Goal: Find specific page/section: Find specific page/section

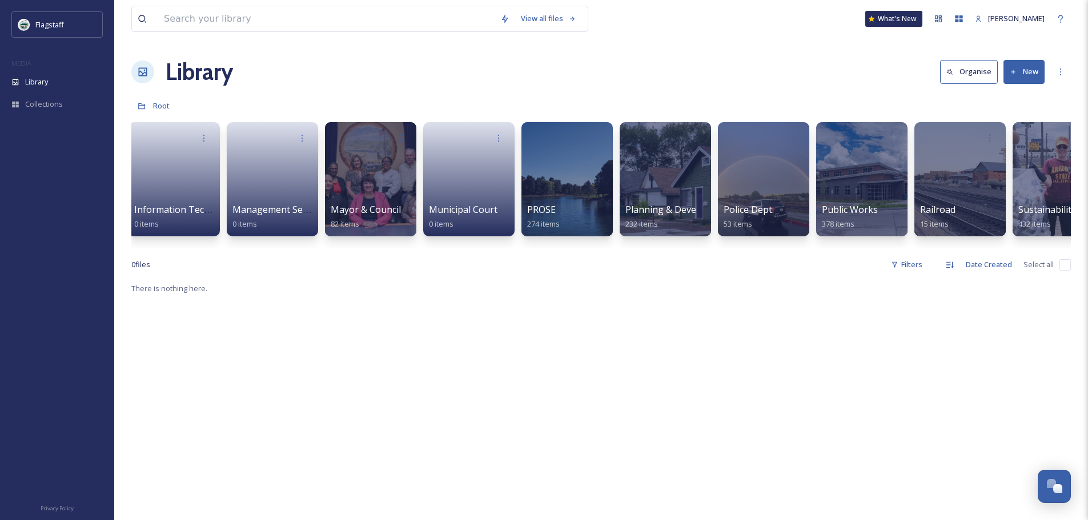
scroll to position [0, 902]
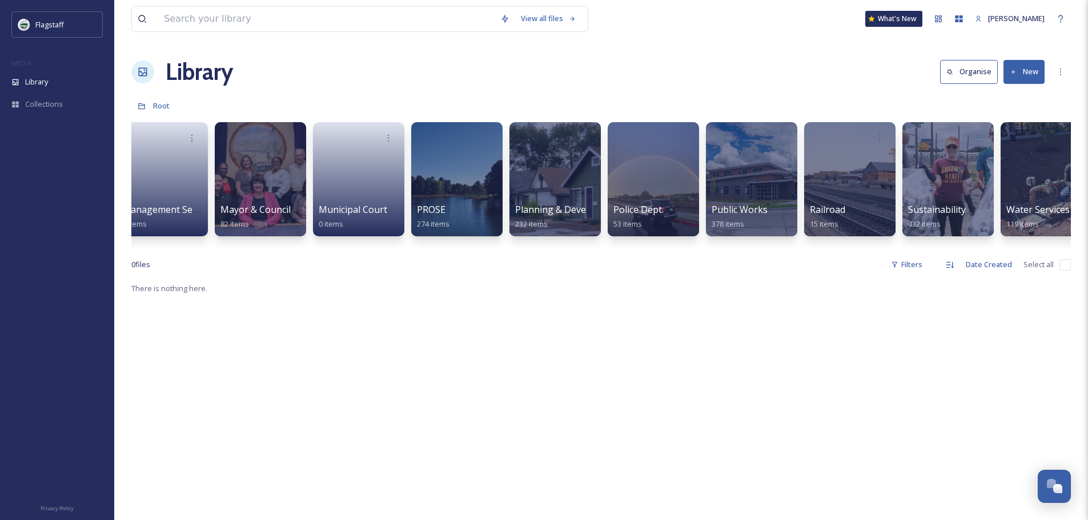
click at [648, 240] on div "City Hall 319 items Communication & Civic Engagement 116 items Downtown 417 ite…" at bounding box center [600, 181] width 939 height 131
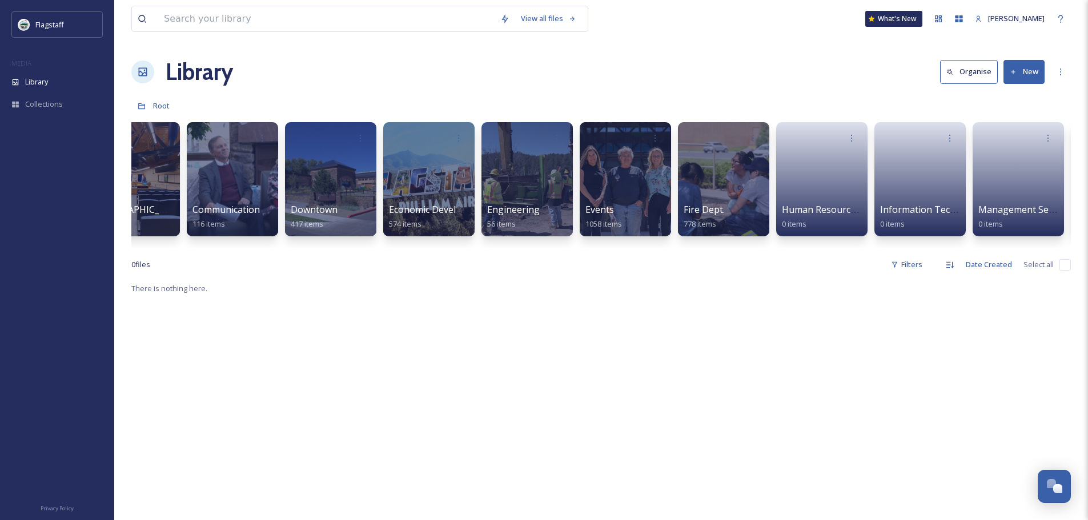
scroll to position [0, 26]
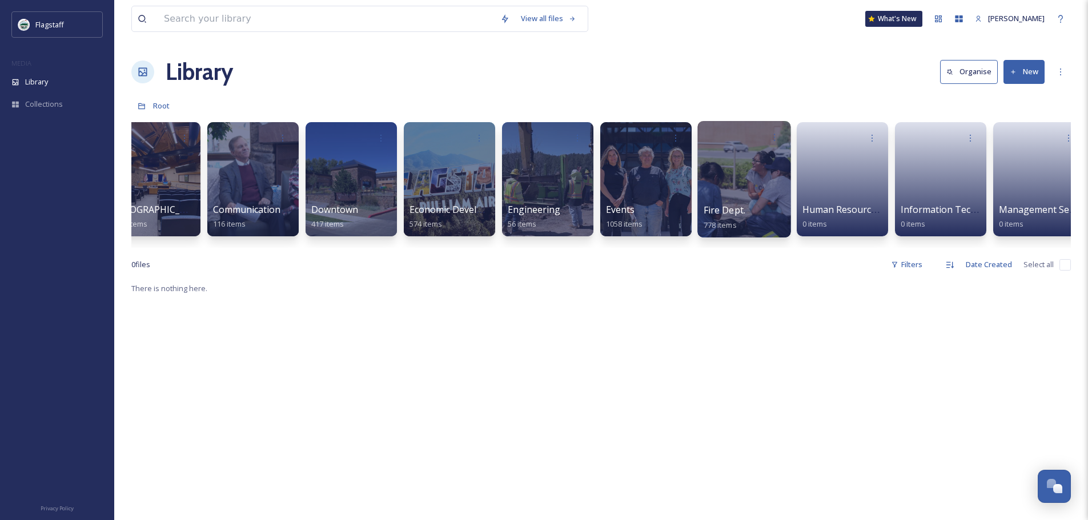
click at [745, 194] on div at bounding box center [743, 179] width 93 height 116
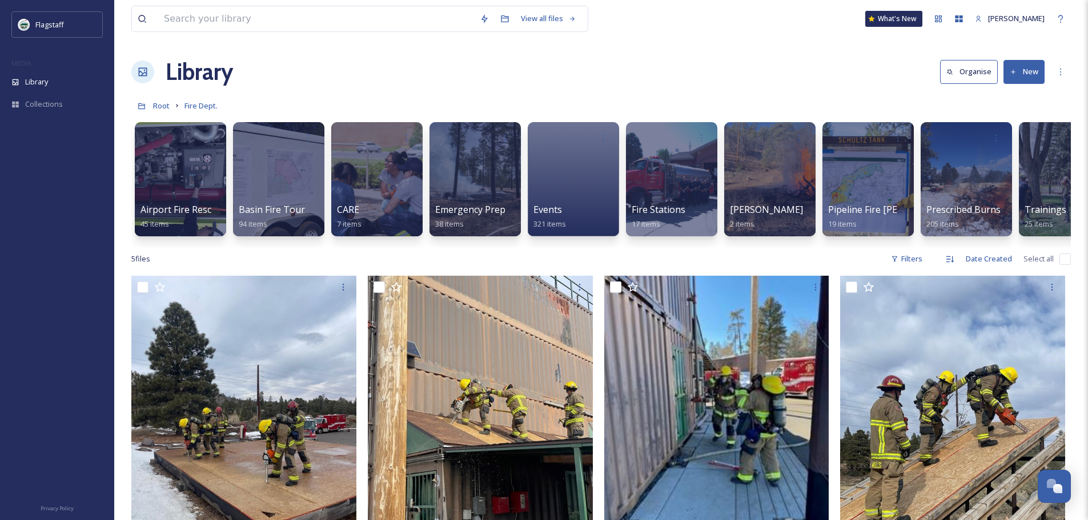
scroll to position [0, 43]
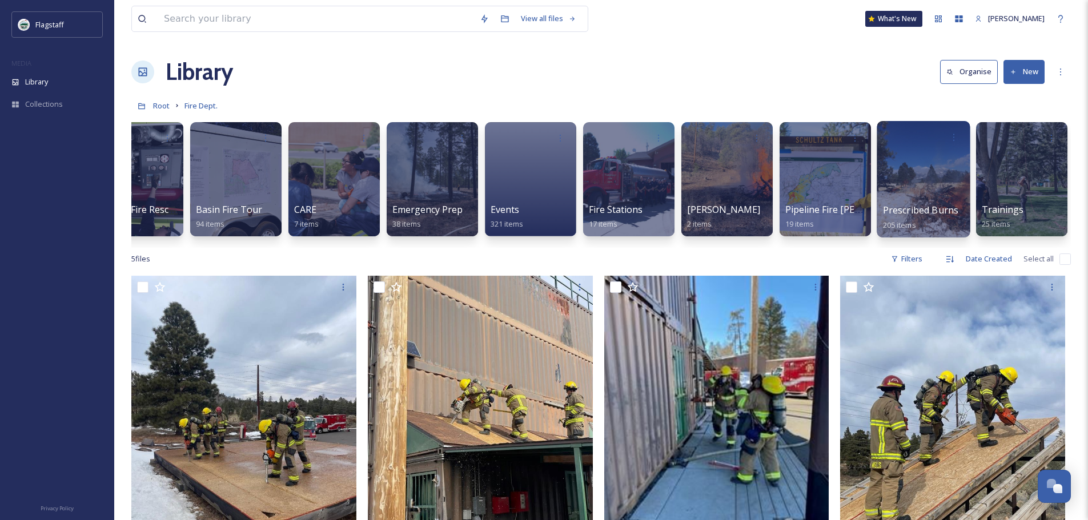
click at [916, 176] on div at bounding box center [922, 179] width 93 height 116
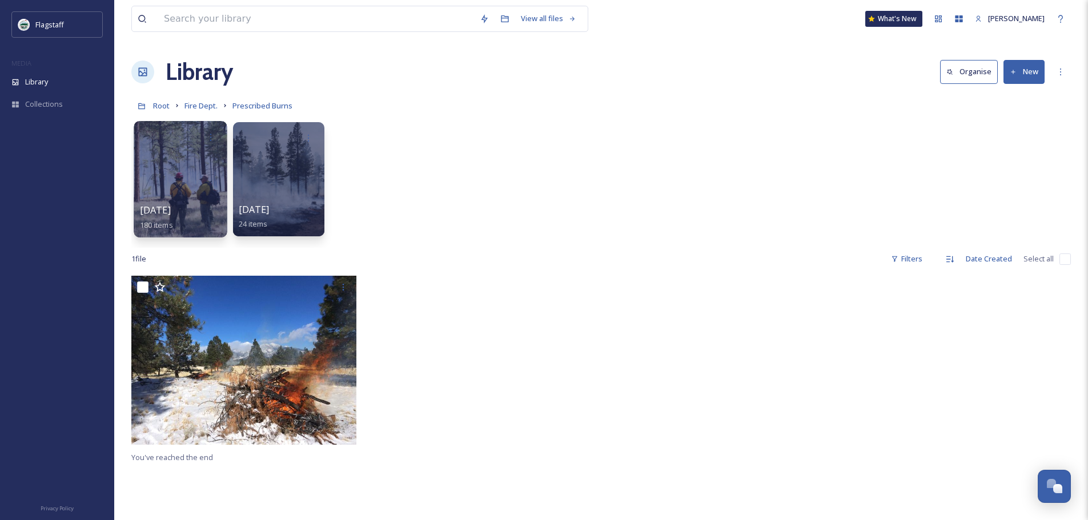
click at [136, 180] on div at bounding box center [180, 179] width 93 height 116
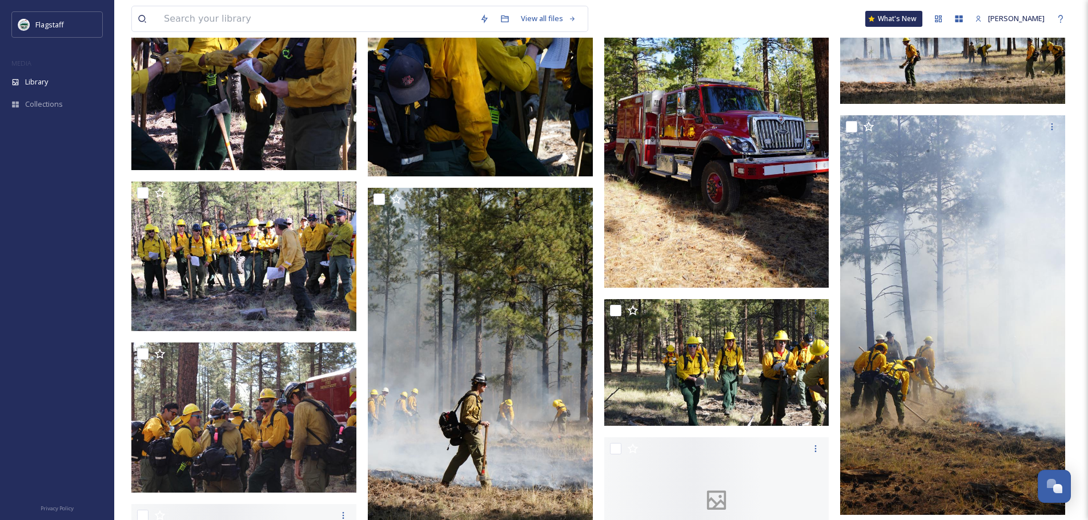
scroll to position [5709, 0]
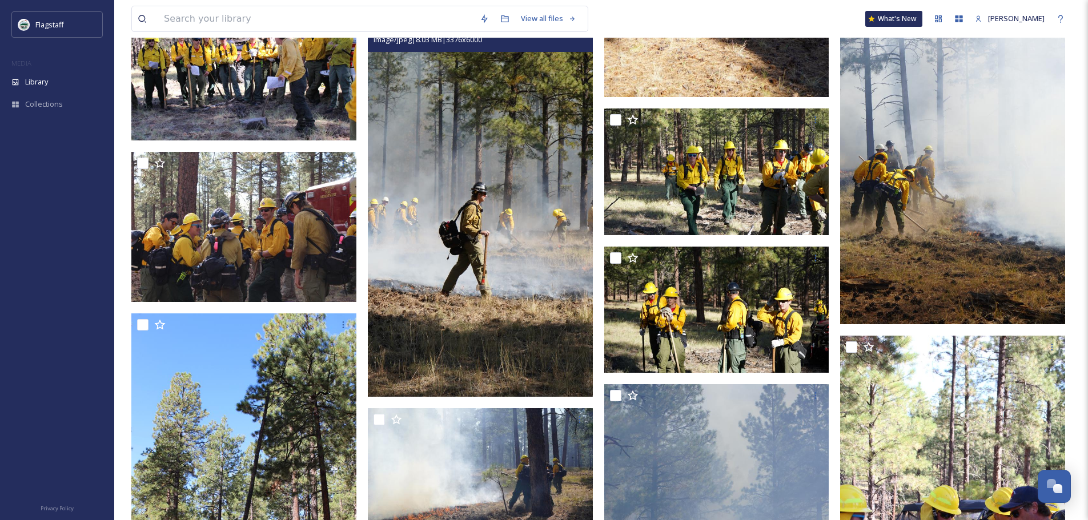
click at [357, 215] on div "No preview available for file of CR2 ." at bounding box center [246, 5] width 231 height 10878
click at [462, 206] on img at bounding box center [480, 197] width 225 height 400
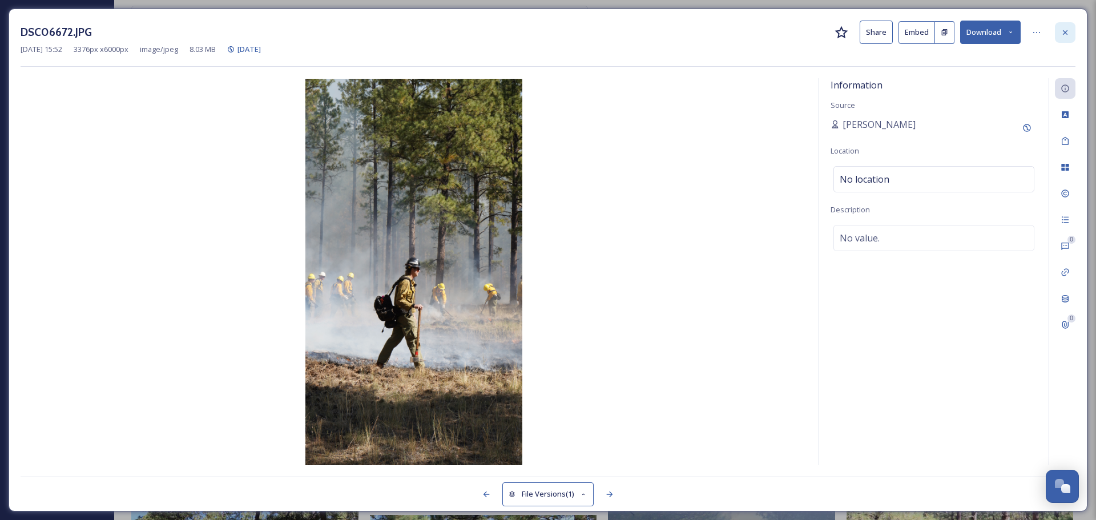
click at [1059, 34] on div at bounding box center [1065, 32] width 21 height 21
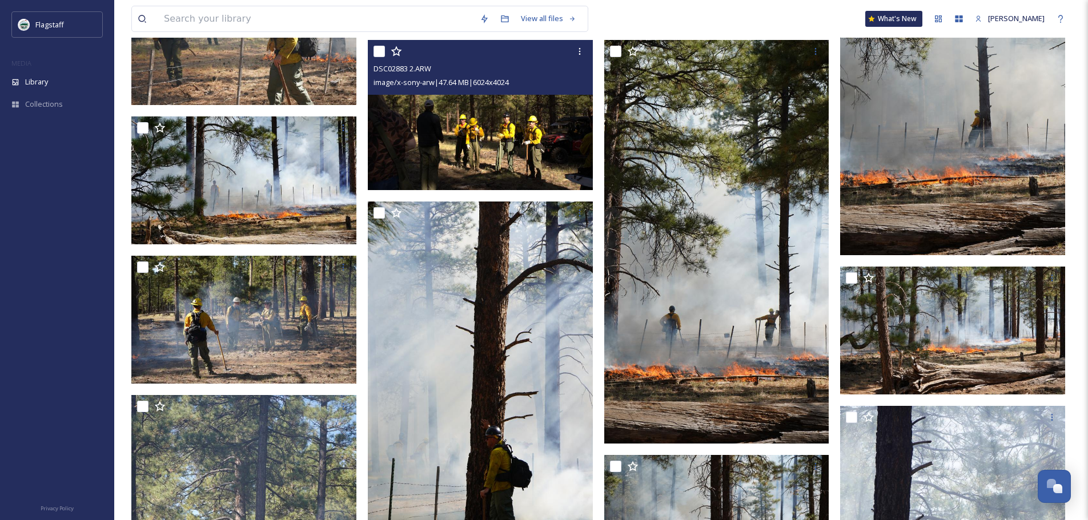
scroll to position [2626, 0]
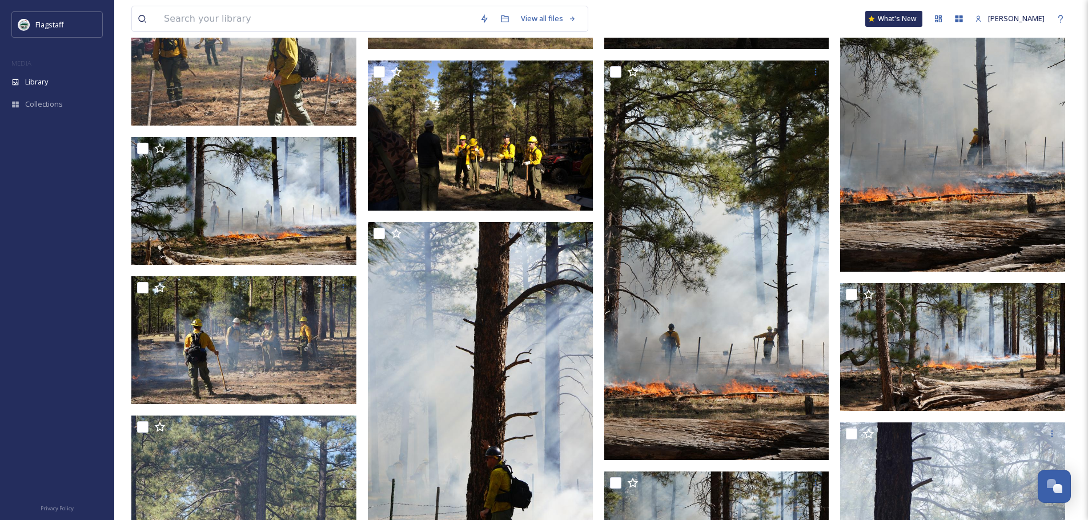
click at [941, 147] on img at bounding box center [952, 72] width 225 height 400
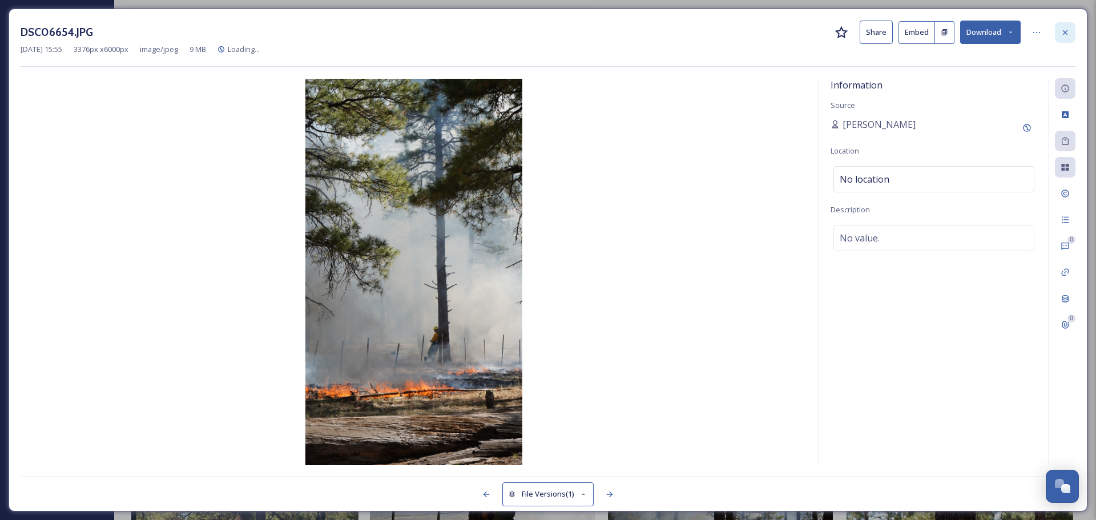
click at [1061, 31] on icon at bounding box center [1065, 32] width 9 height 9
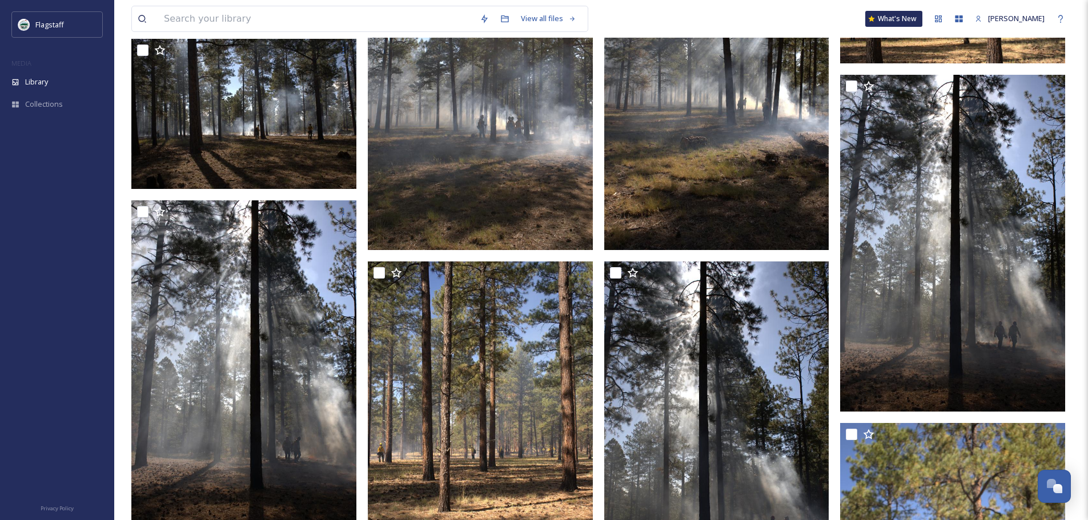
scroll to position [1085, 0]
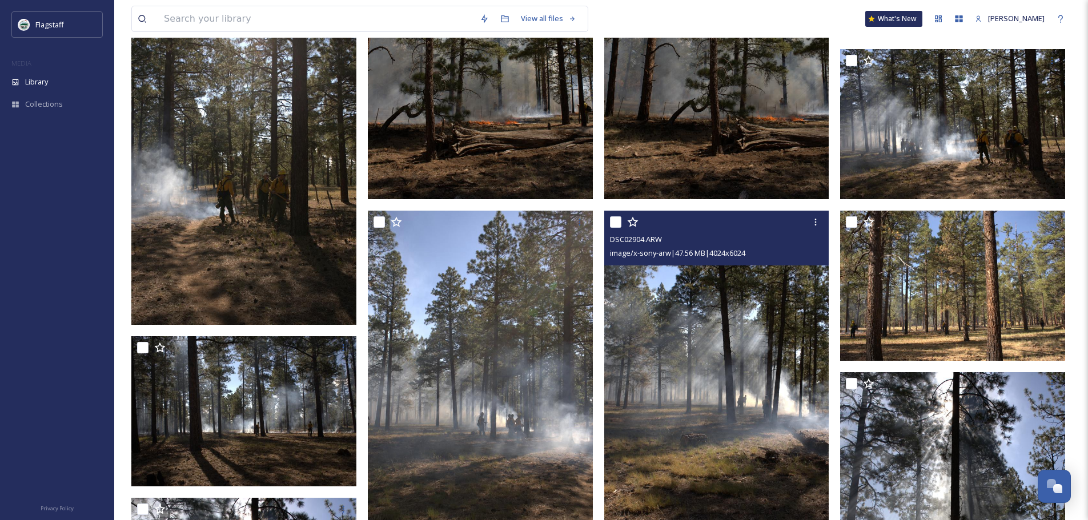
click at [751, 271] on img at bounding box center [716, 379] width 225 height 337
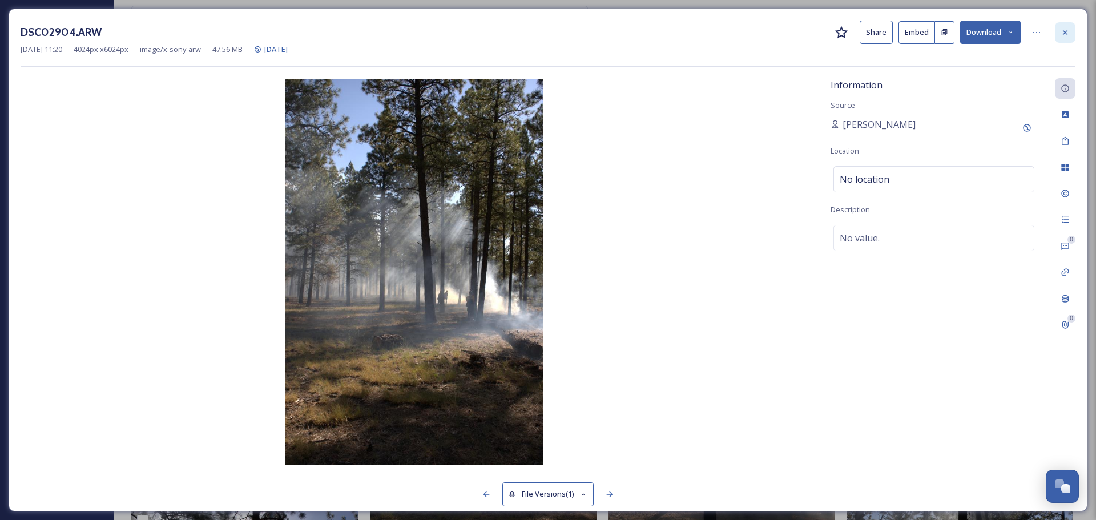
click at [1056, 33] on div at bounding box center [1065, 32] width 21 height 21
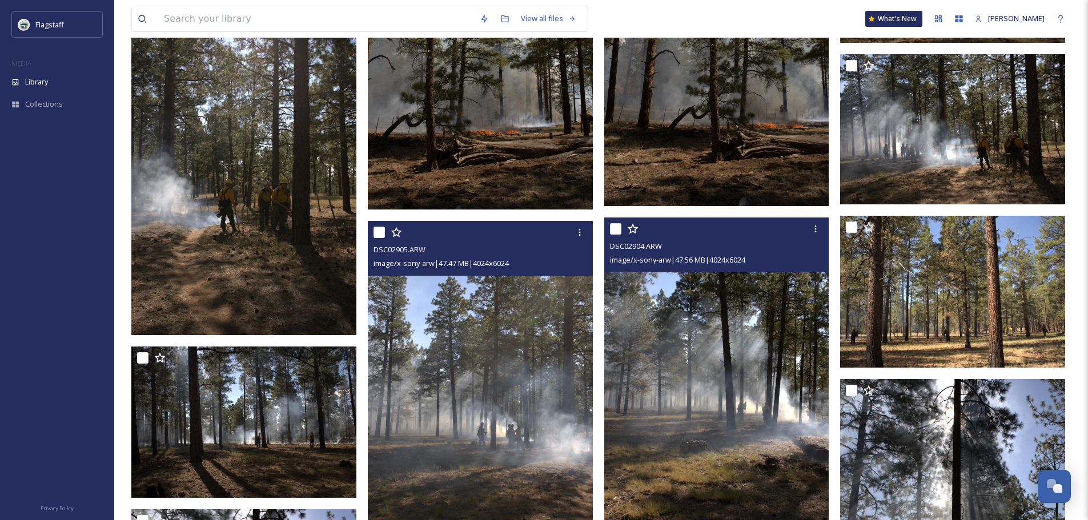
click at [458, 341] on img at bounding box center [480, 388] width 225 height 337
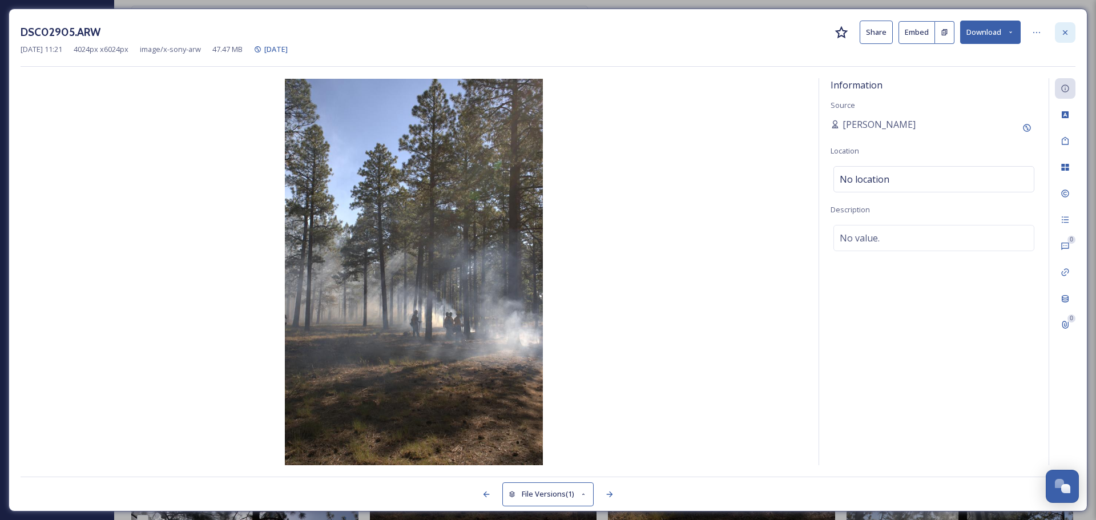
click at [1055, 28] on div at bounding box center [1065, 32] width 21 height 21
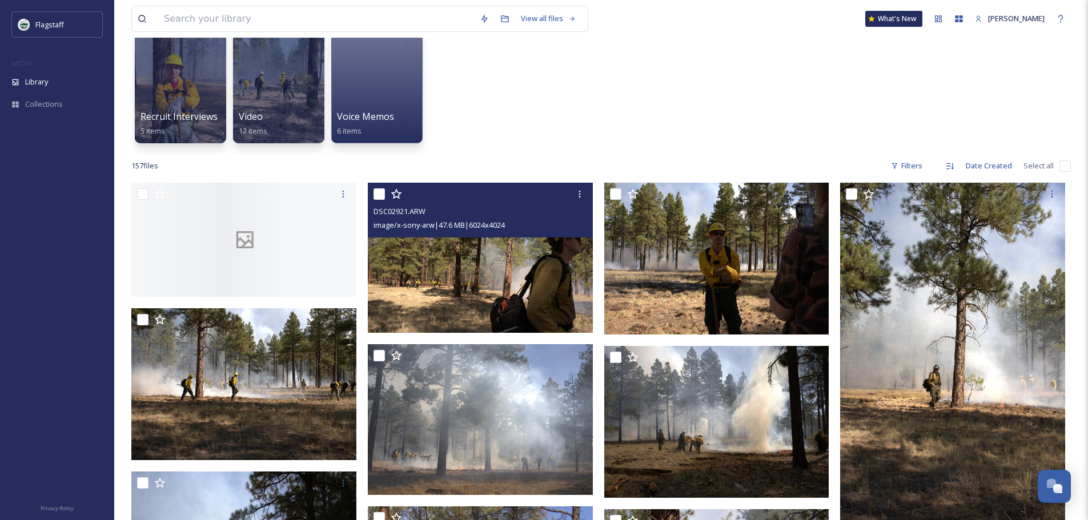
scroll to position [114, 0]
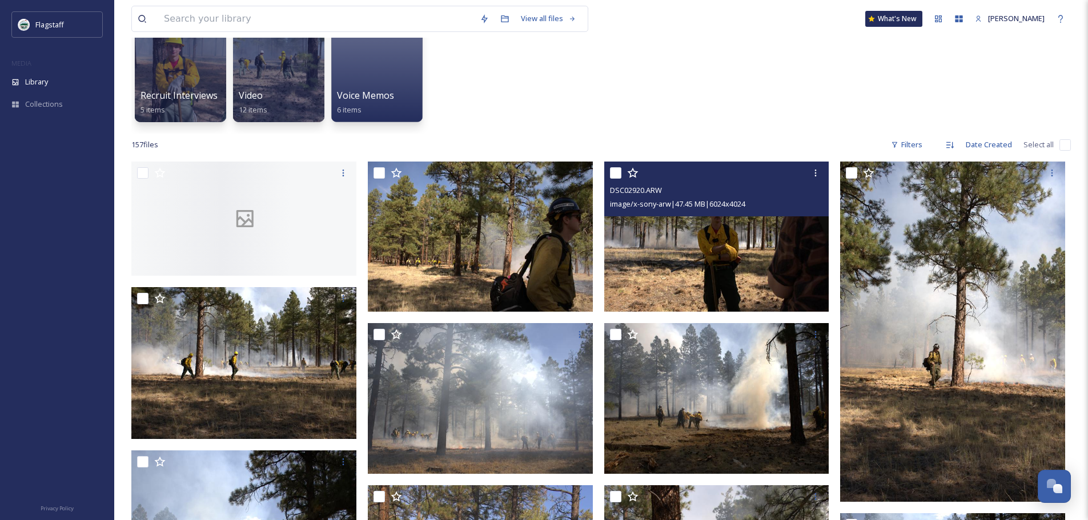
click at [743, 260] on img at bounding box center [716, 237] width 225 height 150
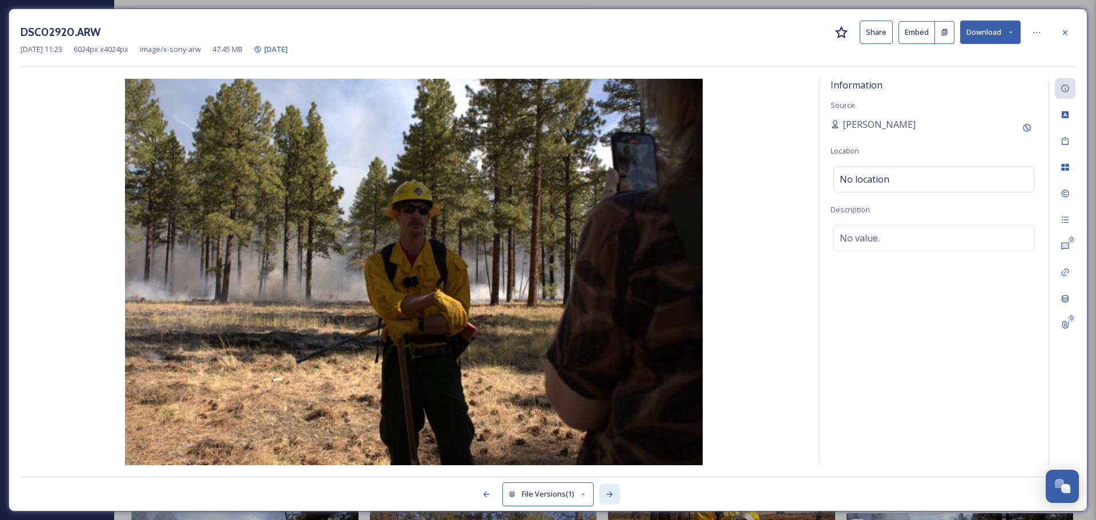
click at [609, 492] on icon at bounding box center [609, 494] width 9 height 9
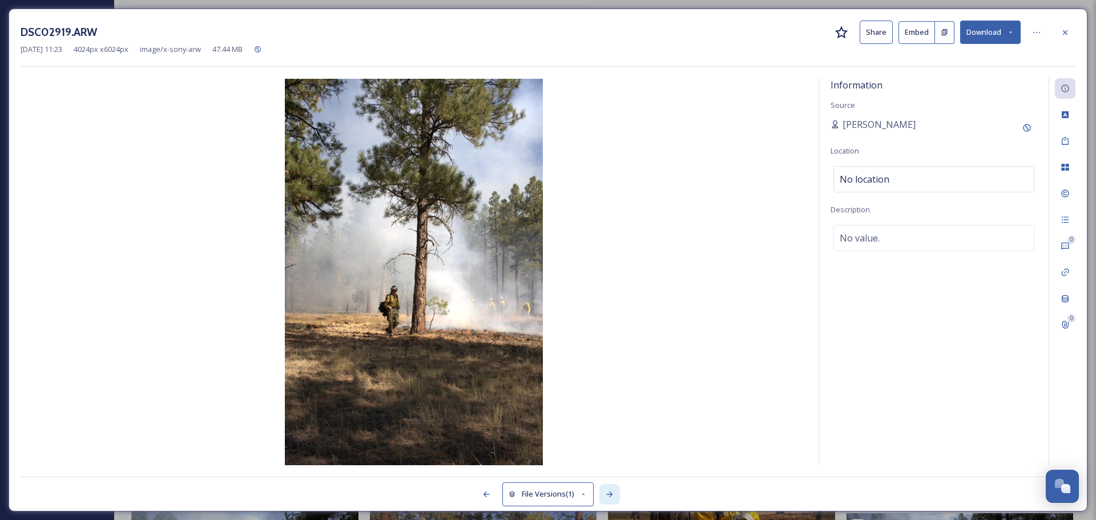
click at [609, 492] on icon at bounding box center [609, 494] width 9 height 9
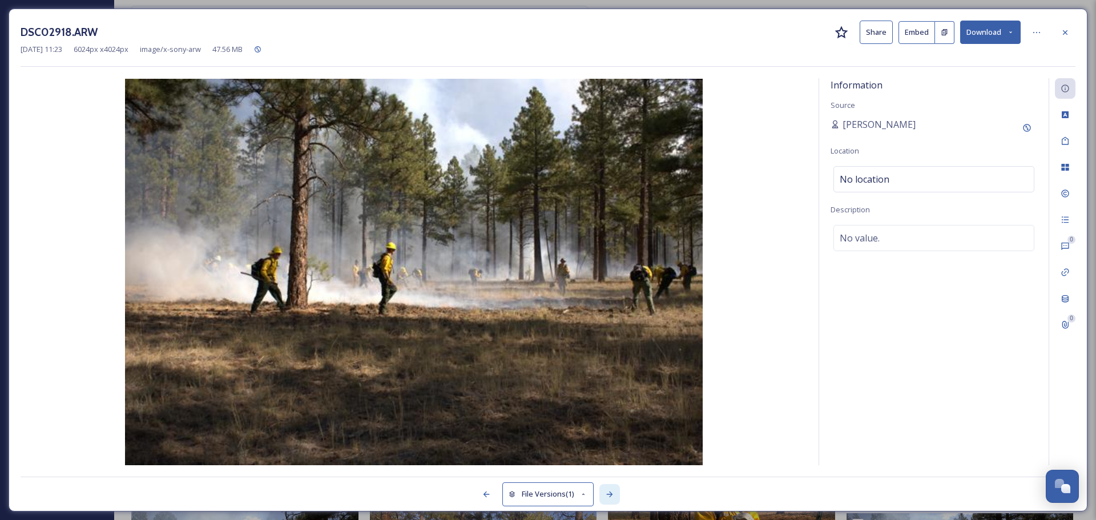
click at [609, 492] on icon at bounding box center [609, 494] width 9 height 9
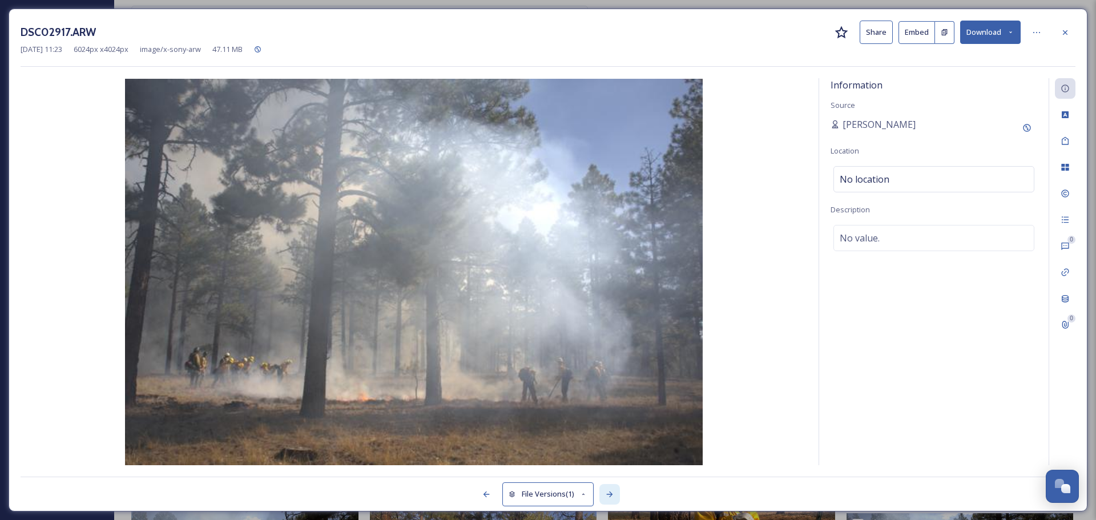
click at [609, 492] on icon at bounding box center [609, 494] width 9 height 9
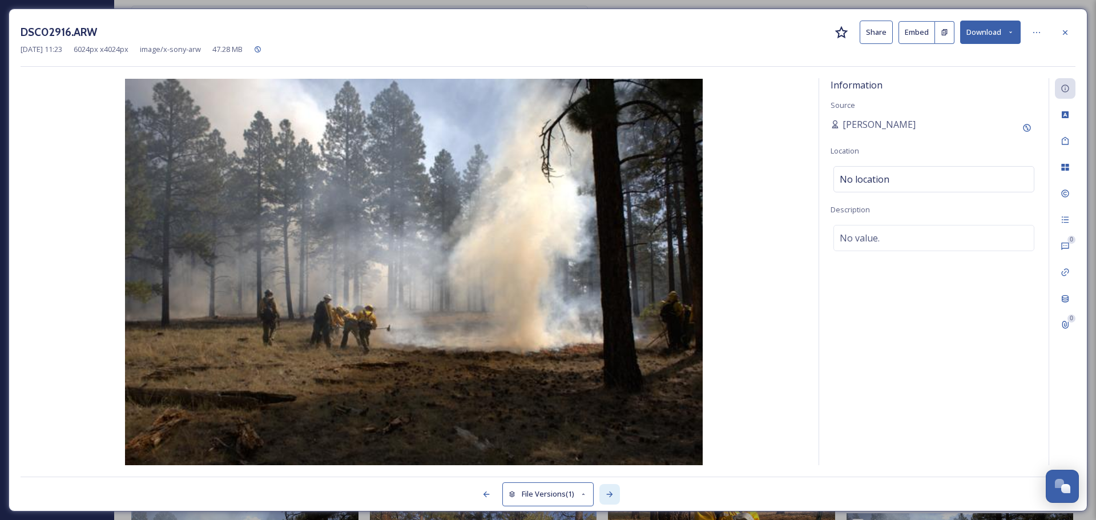
click at [609, 492] on icon at bounding box center [609, 494] width 9 height 9
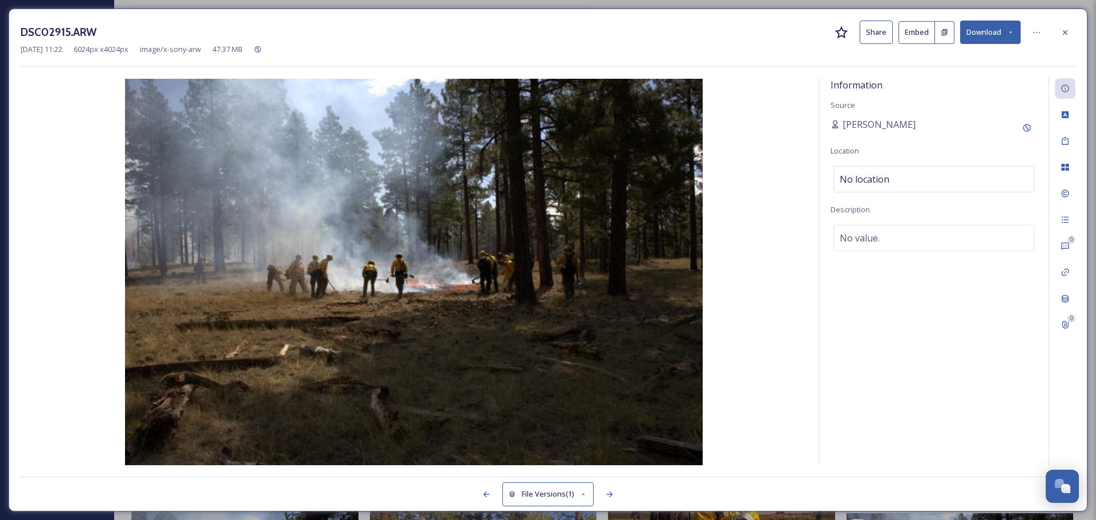
click at [840, 6] on div "DSC02915.ARW Share Embed Download [DATE] 11:22 6024 px x 4024 px image/x-sony-a…" at bounding box center [548, 260] width 1096 height 520
click at [1063, 29] on icon at bounding box center [1065, 32] width 9 height 9
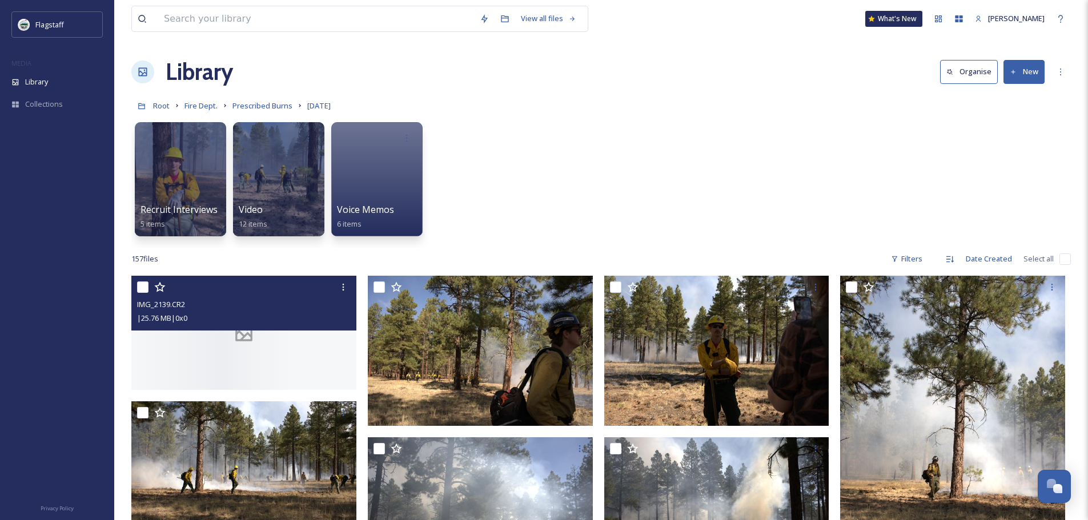
drag, startPoint x: 259, startPoint y: 329, endPoint x: 275, endPoint y: 315, distance: 21.9
click at [275, 315] on div "| 25.76 MB | 0 x 0" at bounding box center [245, 318] width 216 height 14
click at [288, 345] on div at bounding box center [243, 333] width 225 height 114
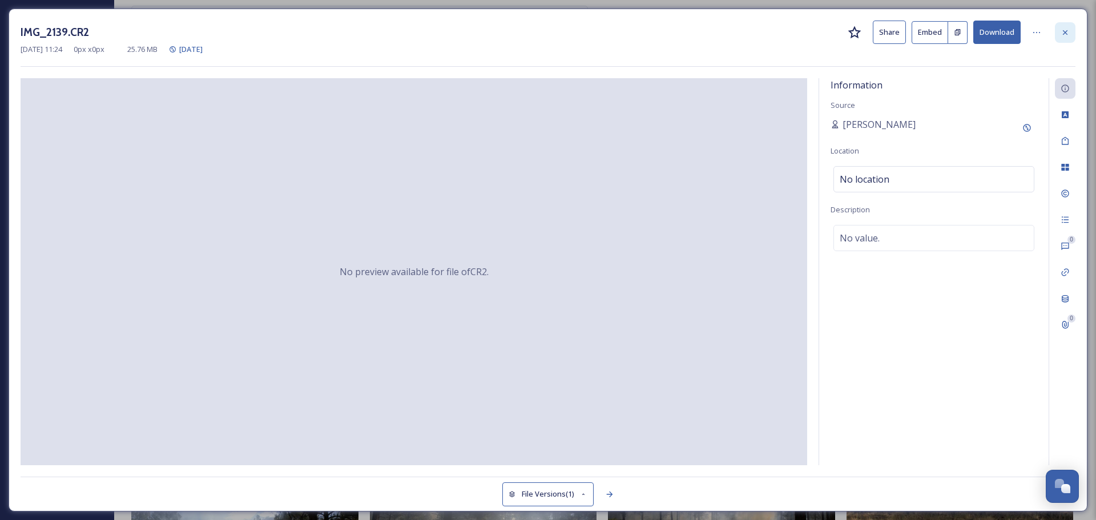
click at [1072, 29] on div at bounding box center [1065, 32] width 21 height 21
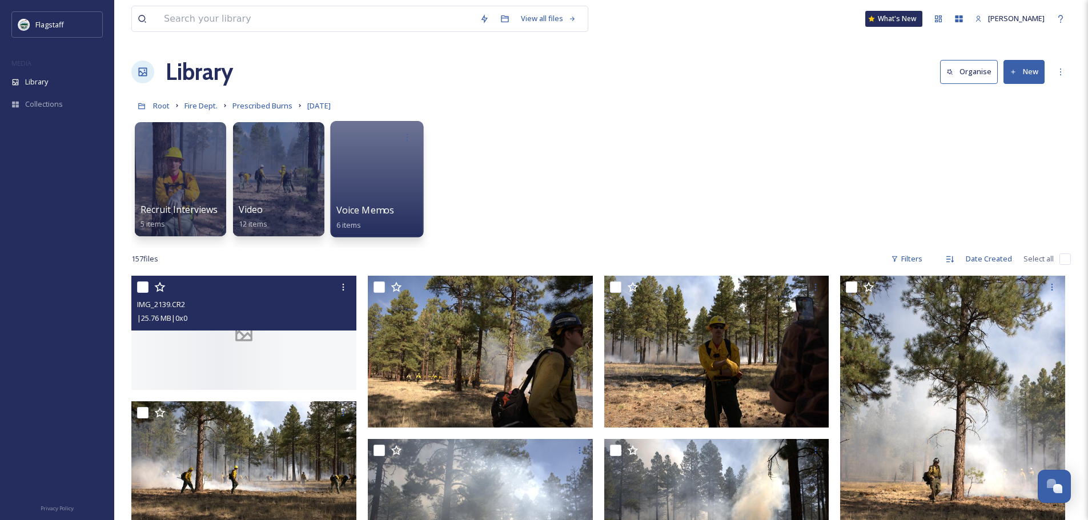
click at [357, 211] on span "Voice Memos" at bounding box center [365, 210] width 58 height 13
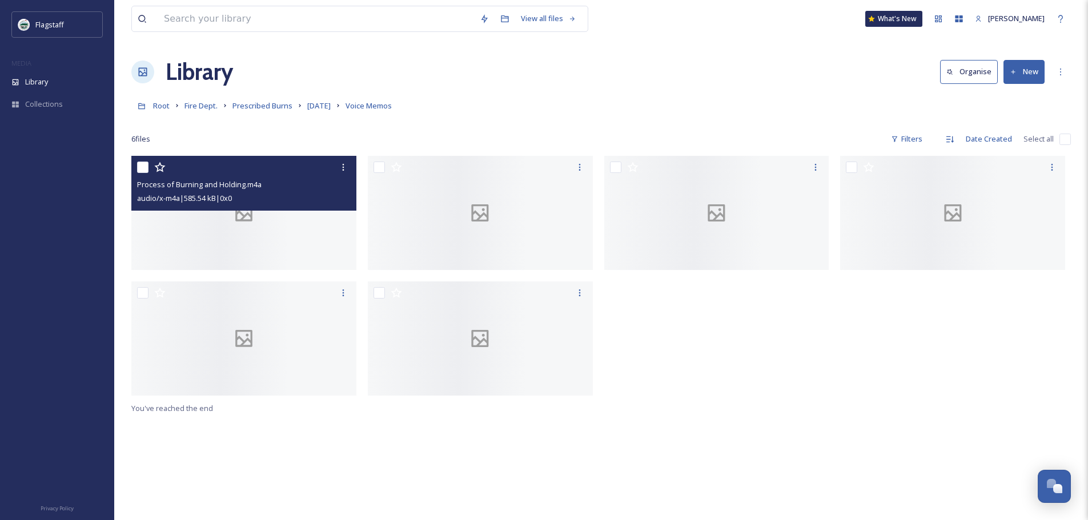
click at [323, 220] on div at bounding box center [243, 213] width 225 height 114
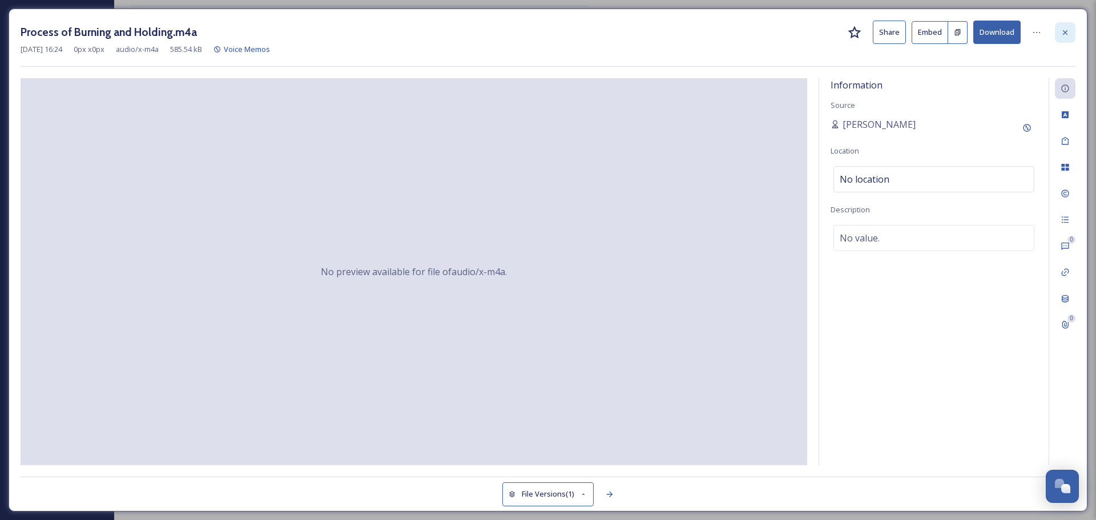
click at [1071, 35] on div at bounding box center [1065, 32] width 21 height 21
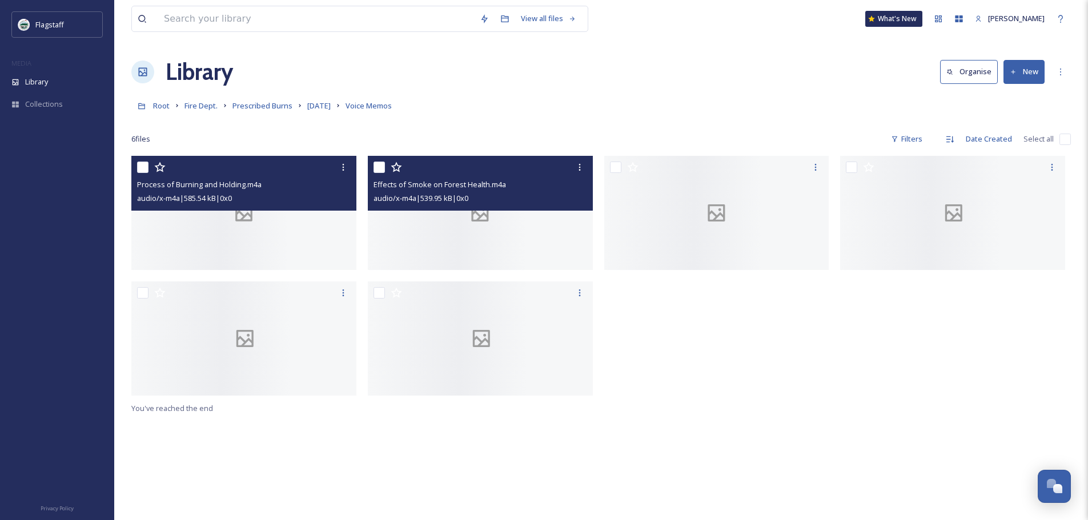
click at [438, 237] on div at bounding box center [480, 213] width 225 height 114
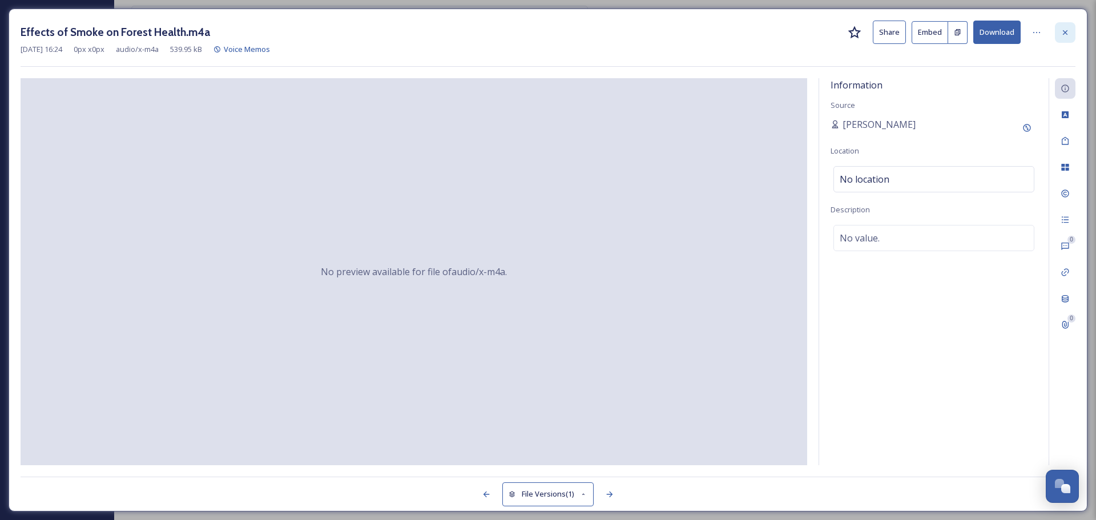
click at [1064, 33] on icon at bounding box center [1065, 32] width 5 height 5
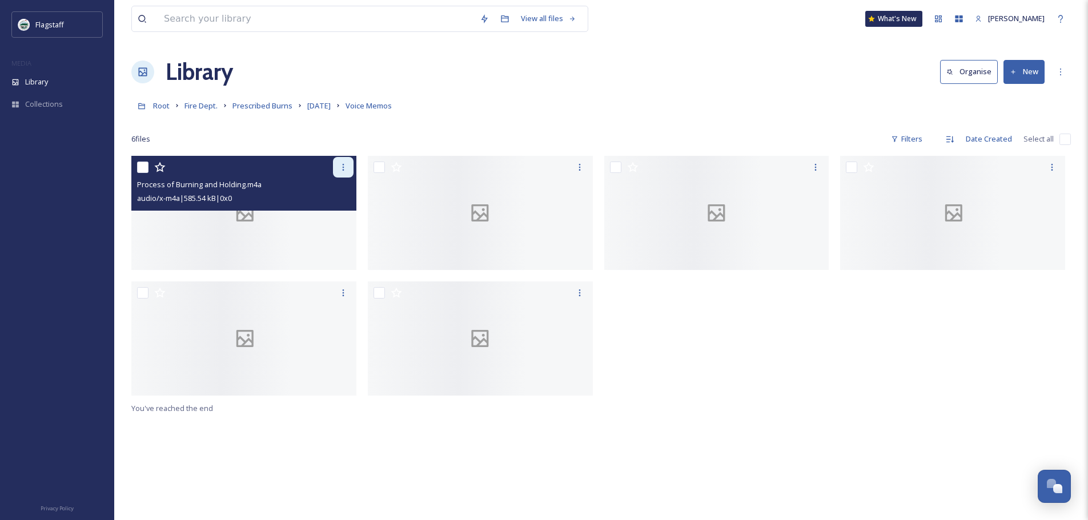
click at [333, 171] on div at bounding box center [343, 167] width 21 height 21
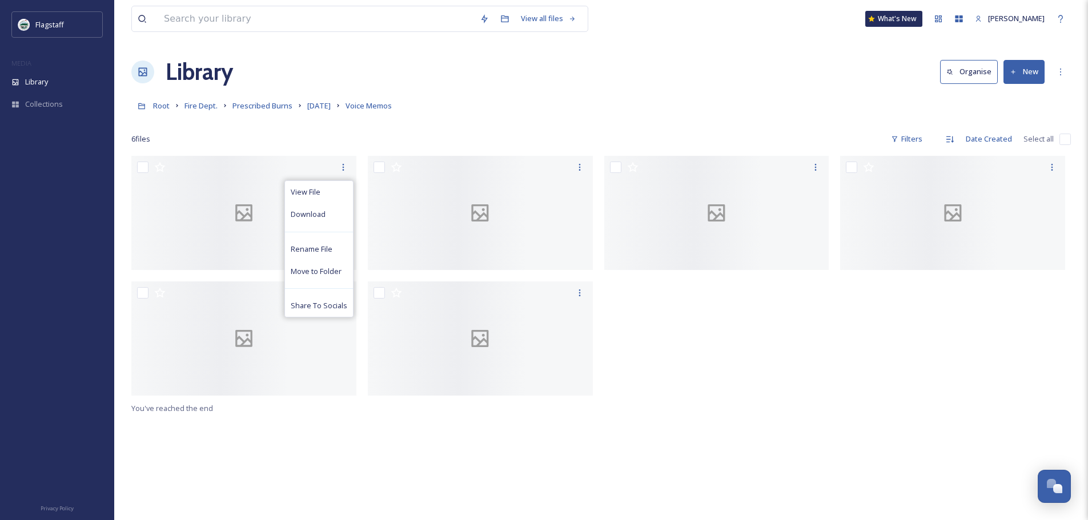
click at [799, 413] on div "No preview available for file of audio/x-m4a . View File Download Rename File M…" at bounding box center [600, 416] width 939 height 520
click at [311, 104] on span "[DATE]" at bounding box center [318, 105] width 23 height 10
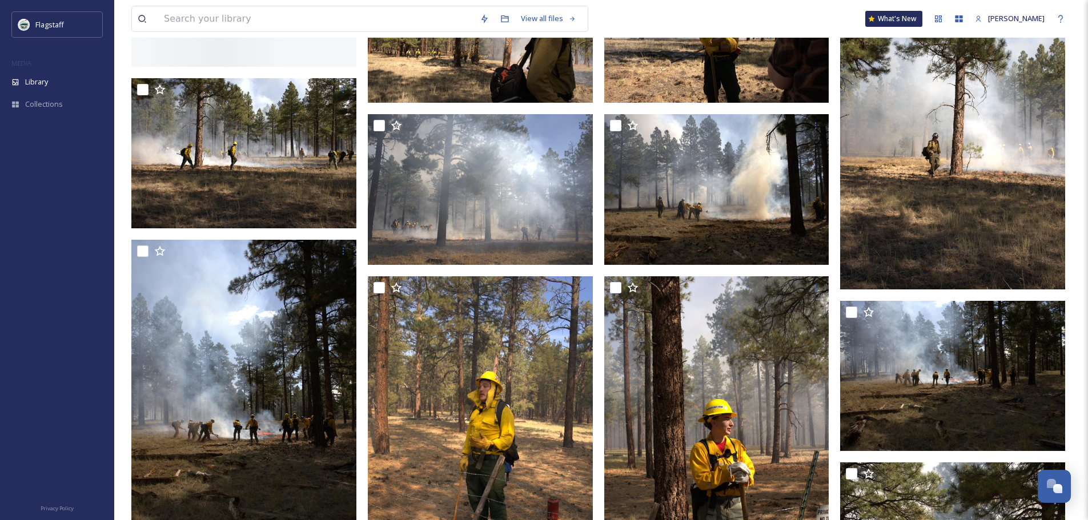
scroll to position [228, 0]
